Goal: Communication & Community: Answer question/provide support

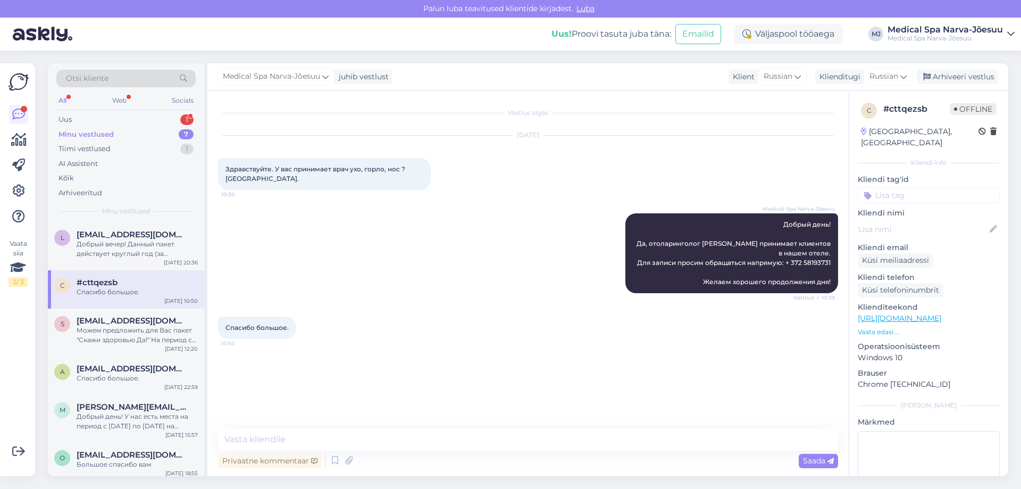
click at [130, 111] on div "Otsi kliente All Web Socials Uus 1 Minu vestlused 7 Tiimi vestlused 1 AI Assist…" at bounding box center [126, 142] width 156 height 159
click at [129, 118] on div "Uus 1" at bounding box center [125, 119] width 139 height 15
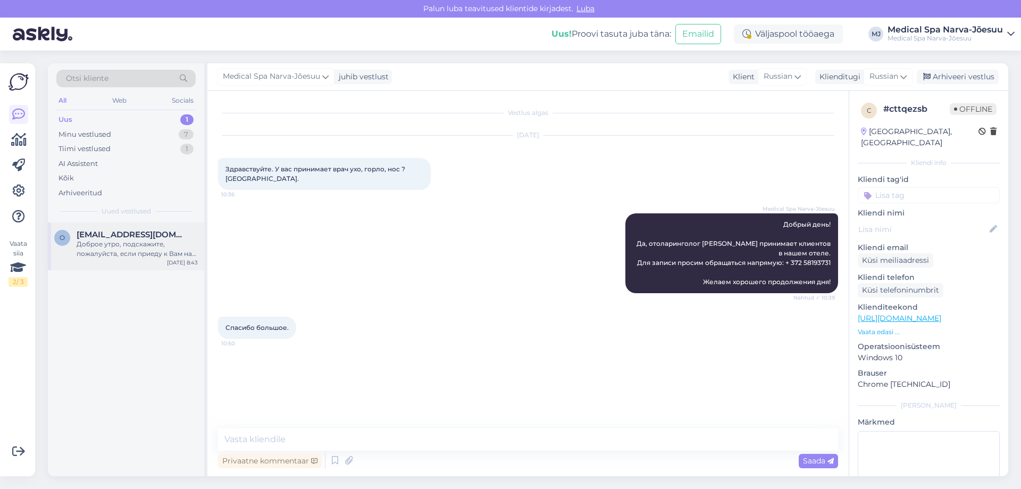
click at [147, 239] on span "[EMAIL_ADDRESS][DOMAIN_NAME]" at bounding box center [132, 235] width 111 height 10
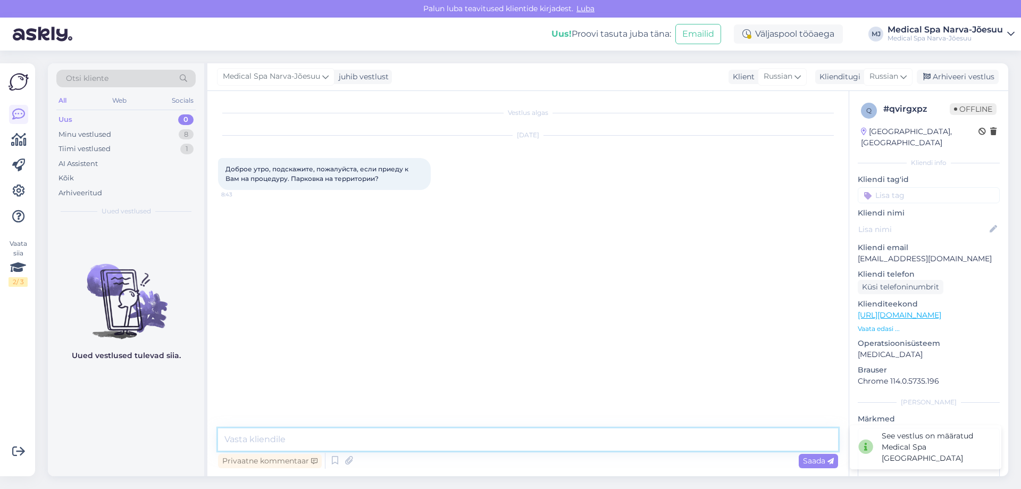
click at [458, 440] on textarea at bounding box center [528, 439] width 620 height 22
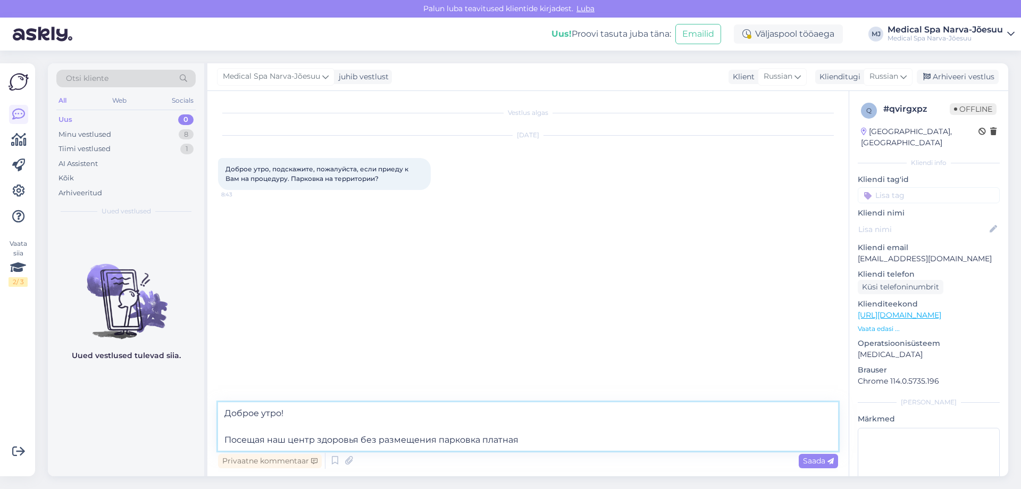
click at [358, 438] on textarea "Доброе утро! Посещая наш центр здоровья без размещения парковка платная" at bounding box center [528, 426] width 620 height 48
click at [359, 441] on textarea "Доброе утро! Посещая наш центр здоровья, без размещения парковка платная" at bounding box center [528, 426] width 620 height 48
click at [438, 439] on textarea "Доброе утро! Посещая наш центр здоровья без размещения парковка платная" at bounding box center [528, 426] width 620 height 48
click at [547, 441] on textarea "Доброе утро! Посещая наш центр здоровья без размещения, парковка платная" at bounding box center [528, 426] width 620 height 48
drag, startPoint x: 523, startPoint y: 441, endPoint x: 203, endPoint y: 427, distance: 320.9
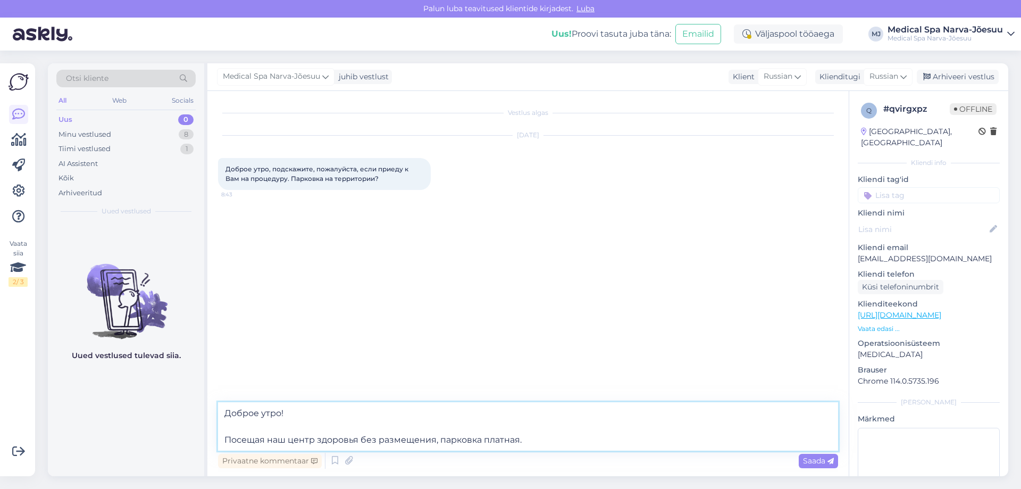
click at [203, 427] on div "Otsi kliente All Web Socials Uus 0 Minu vestlused 8 Tiimi vestlused 1 AI Assist…" at bounding box center [528, 269] width 960 height 413
type textarea "Доброе утро!"
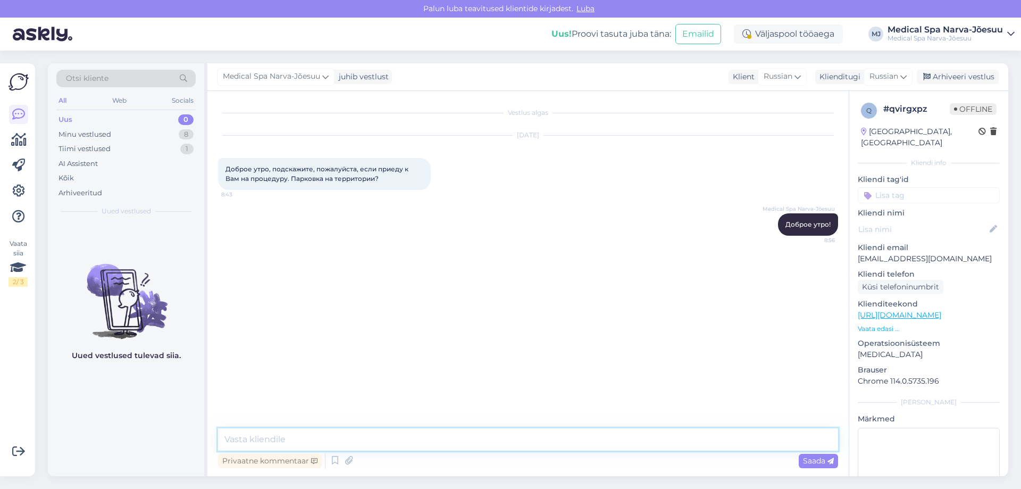
paste textarea "Если вы посещаете наш центр здоровья без проживания, обращаем ваше внимание, чт…"
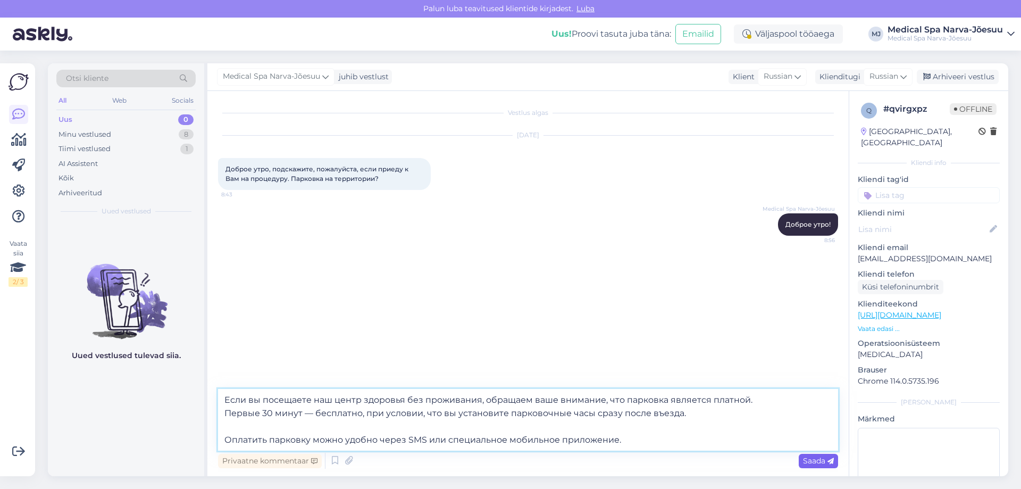
type textarea "Если вы посещаете наш центр здоровья без проживания, обращаем ваше внимание, чт…"
click at [816, 459] on span "Saada" at bounding box center [818, 461] width 31 height 10
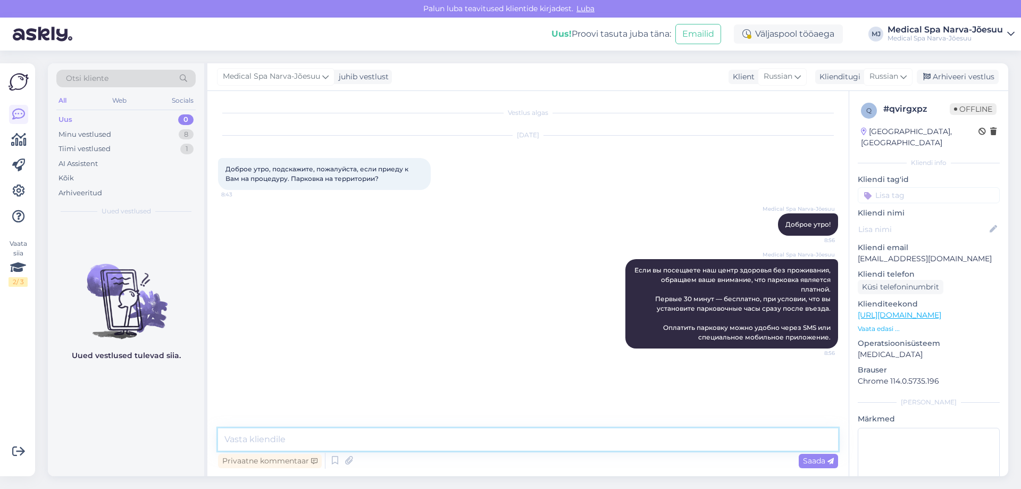
click at [403, 441] on textarea at bounding box center [528, 439] width 620 height 22
paste textarea "Если вы посещаете наш центр здоровья без проживания, обращаем ваше внимание, чт…"
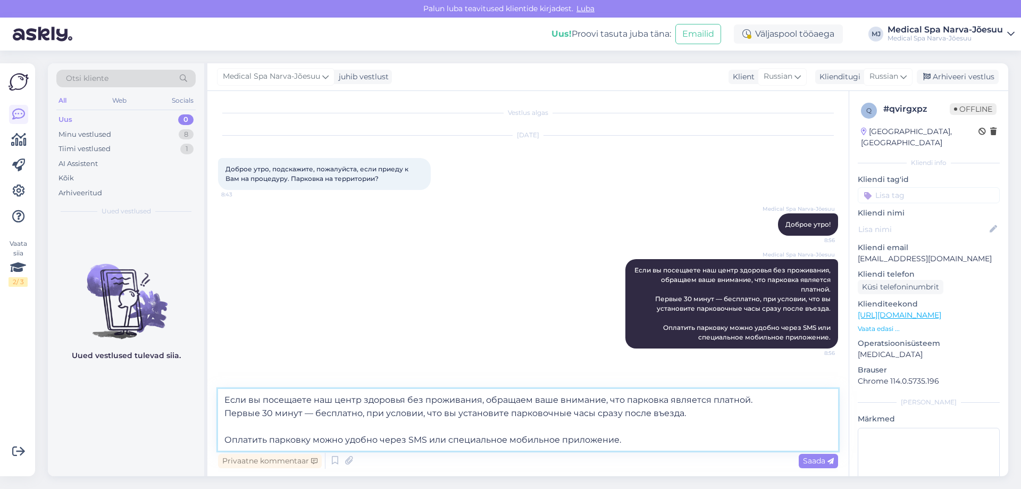
click at [224, 397] on textarea "Если вы посещаете наш центр здоровья без проживания, обращаем ваше внимание, чт…" at bounding box center [528, 420] width 620 height 62
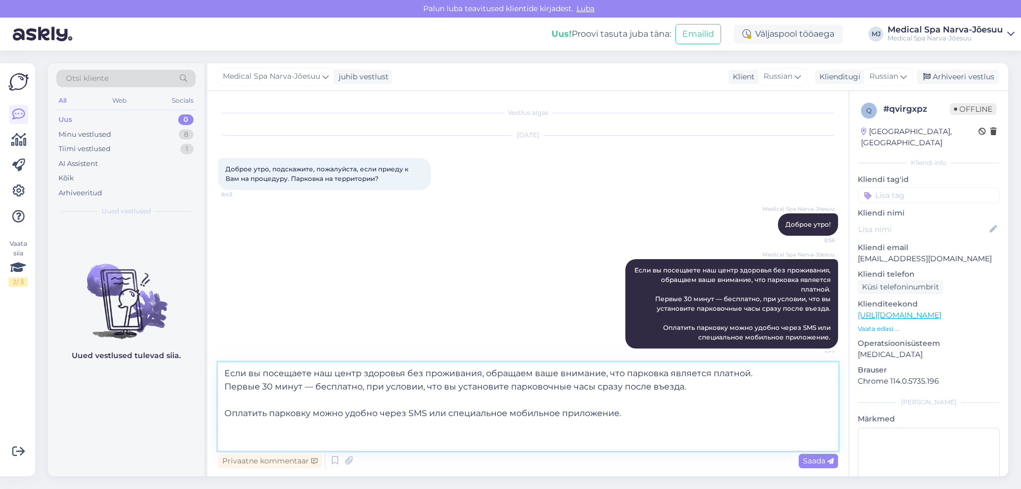
click at [234, 374] on textarea "Если вы посещаете наш центр здоровья без проживания, обращаем ваше внимание, чт…" at bounding box center [528, 406] width 620 height 88
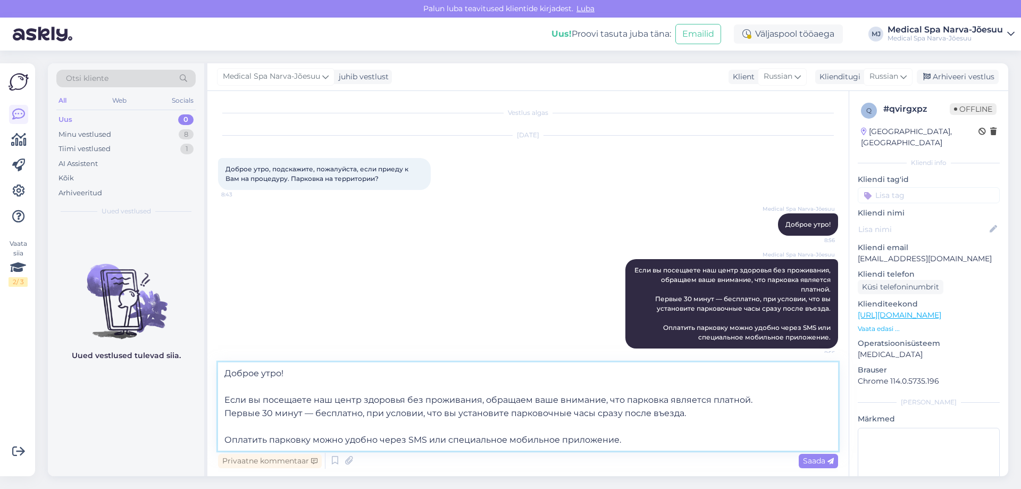
click at [337, 399] on textarea "Доброе утро! Если вы посещаете наш центр здоровья без проживания, обращаем ваше…" at bounding box center [528, 406] width 620 height 88
click at [368, 397] on textarea "Доброе утро! Если вы посещаете наш Центр здоровья без проживания, обращаем ваше…" at bounding box center [528, 406] width 620 height 88
click at [254, 400] on textarea "Доброе утро! Если вы посещаете наш Центр Здоровья без проживания, обращаем ваше…" at bounding box center [528, 406] width 620 height 88
click at [540, 398] on textarea "Доброе утро! Если Вы посещаете наш Центр Здоровья без проживания, обращаем ваше…" at bounding box center [528, 406] width 620 height 88
drag, startPoint x: 595, startPoint y: 413, endPoint x: 680, endPoint y: 409, distance: 85.2
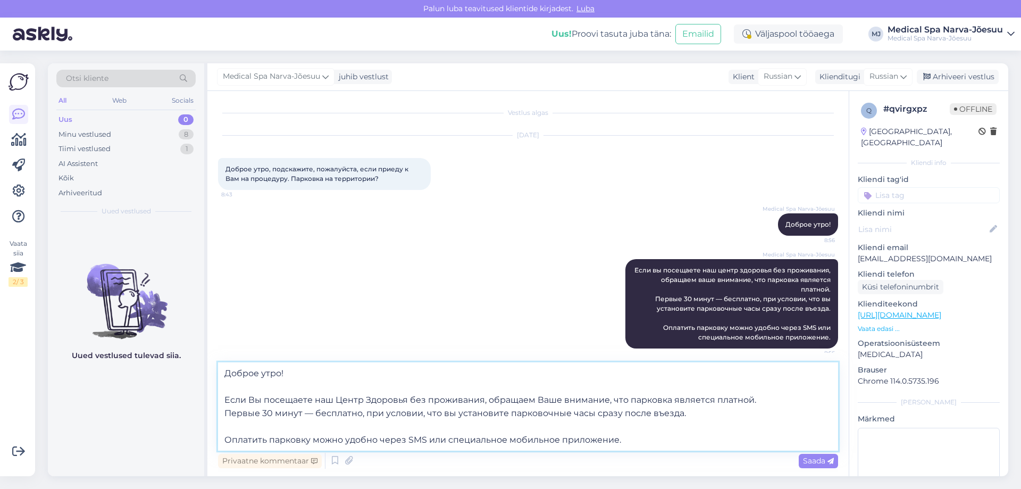
click at [680, 409] on textarea "Доброе утро! Если Вы посещаете наш Центр Здоровья без проживания, обращаем Ваше…" at bounding box center [528, 406] width 620 height 88
type textarea "Доброе утро! Если Вы посещаете наш Центр Здоровья без проживания, обращаем Ваше…"
click at [643, 440] on textarea "Доброе утро! Если Вы посещаете наш Центр Здоровья без проживания, обращаем Ваше…" at bounding box center [528, 406] width 620 height 88
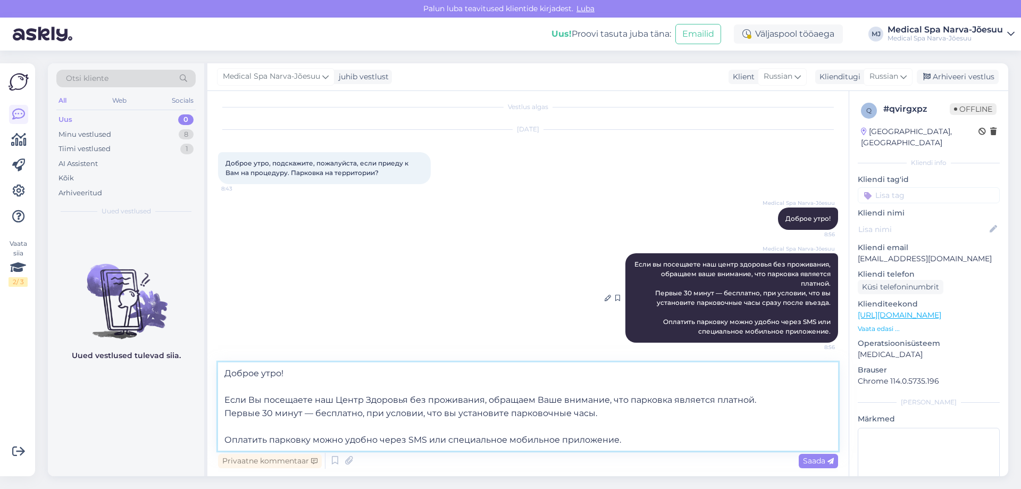
scroll to position [7, 0]
drag, startPoint x: 640, startPoint y: 440, endPoint x: 186, endPoint y: 366, distance: 459.5
click at [186, 366] on div "Otsi kliente All Web Socials Uus 0 Minu vestlused 8 Tiimi vestlused 1 AI Assist…" at bounding box center [528, 269] width 960 height 413
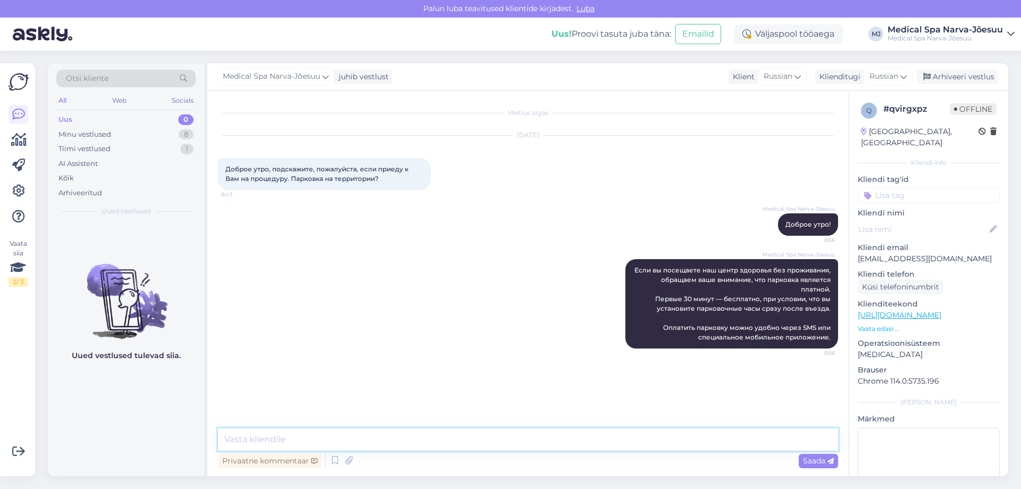
scroll to position [0, 0]
click at [168, 131] on div "Minu vestlused 9" at bounding box center [125, 134] width 139 height 15
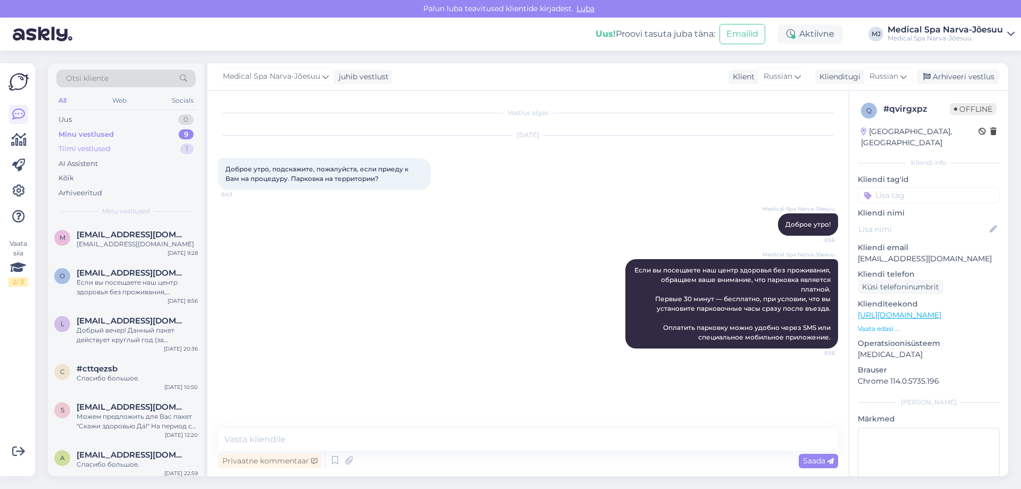
click at [149, 146] on div "Tiimi vestlused 1" at bounding box center [125, 148] width 139 height 15
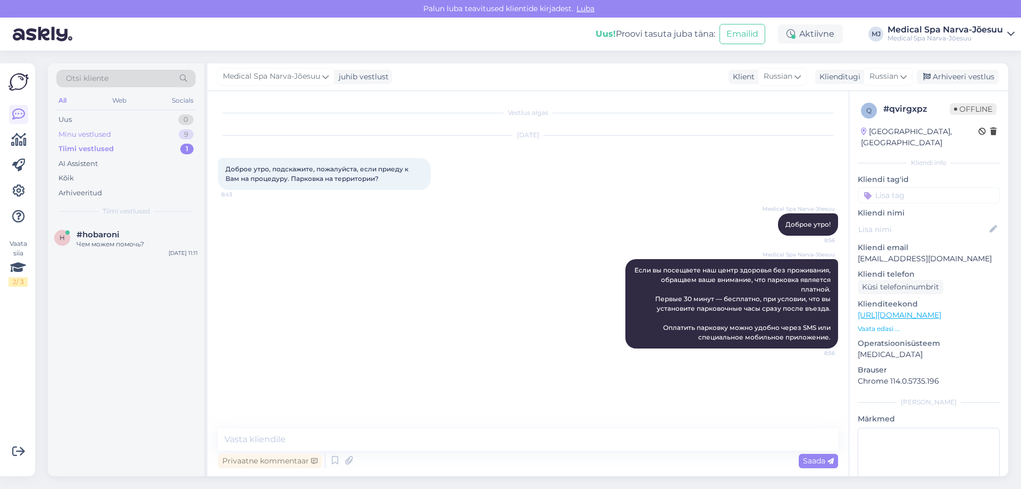
click at [129, 129] on div "Minu vestlused 9" at bounding box center [125, 134] width 139 height 15
